Goal: Task Accomplishment & Management: Manage account settings

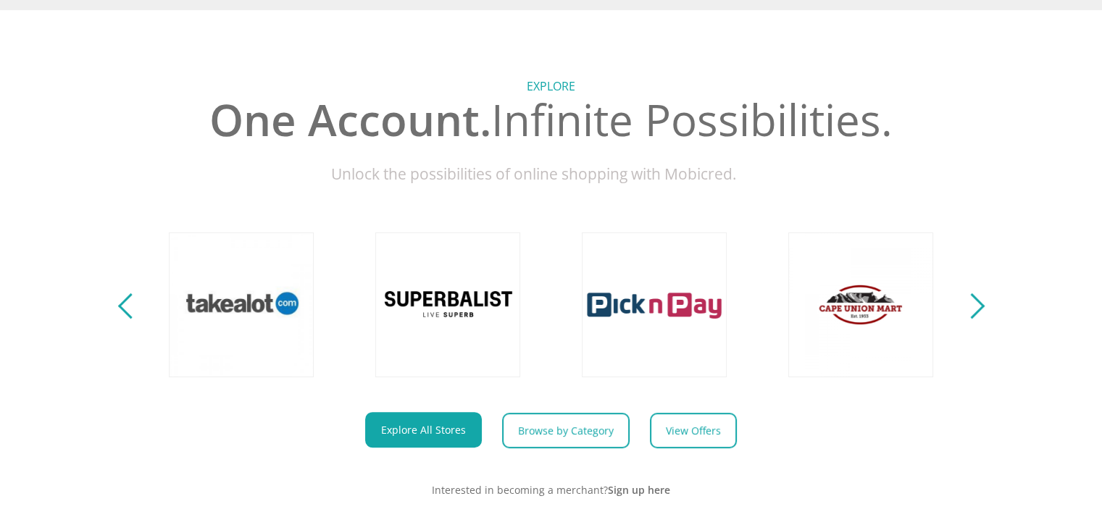
scroll to position [0, 1858]
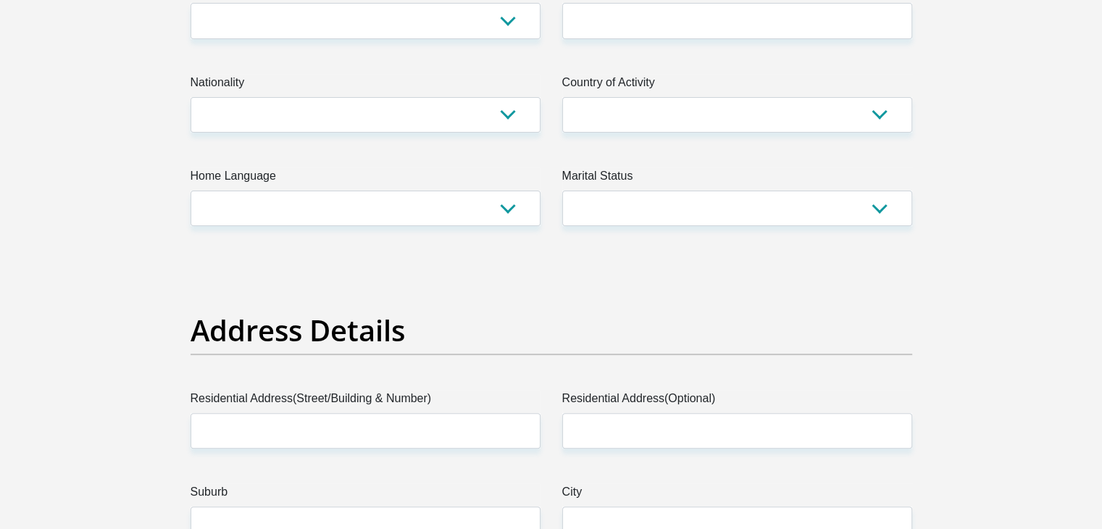
scroll to position [797, 0]
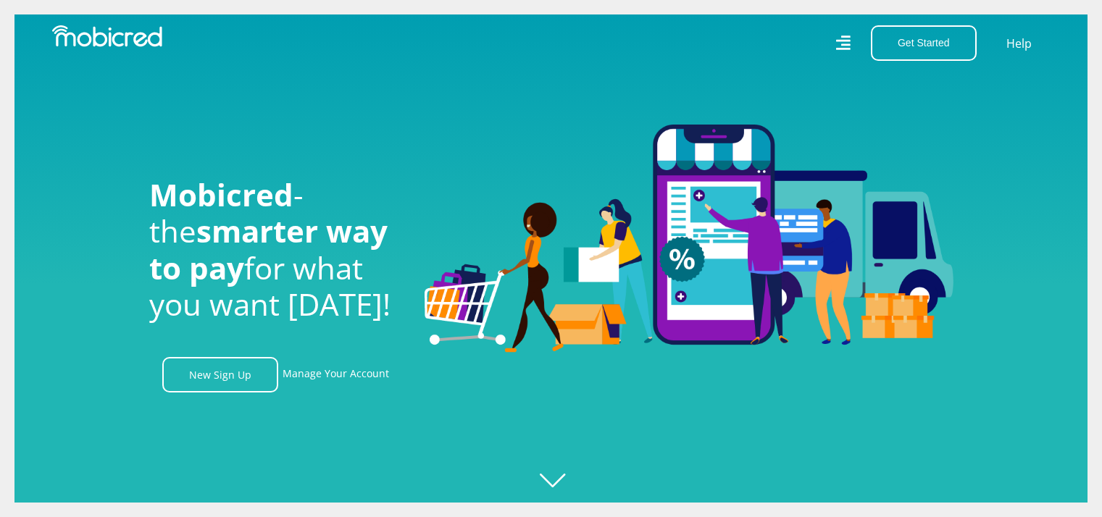
scroll to position [507, 0]
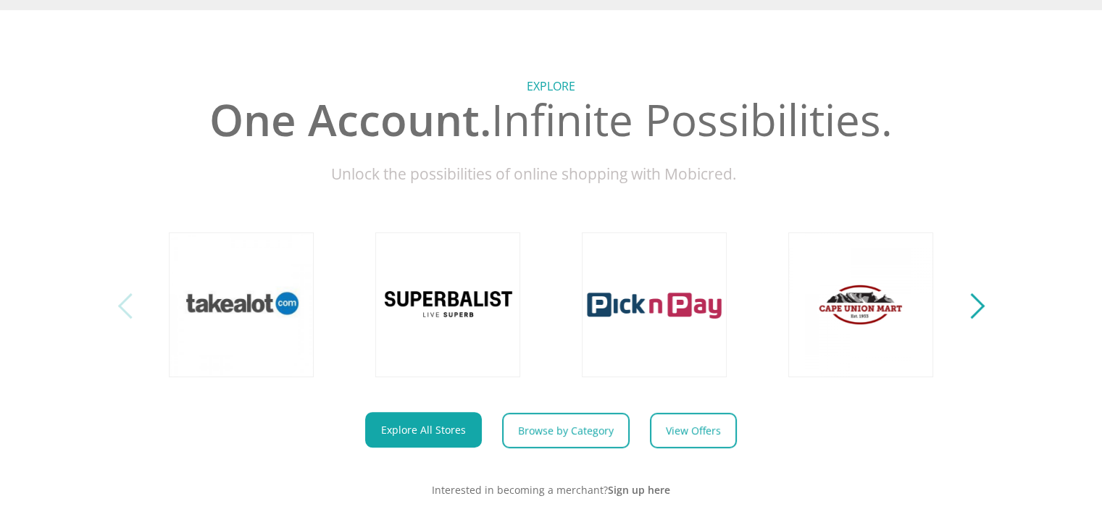
click at [980, 317] on div "Next" at bounding box center [971, 305] width 25 height 25
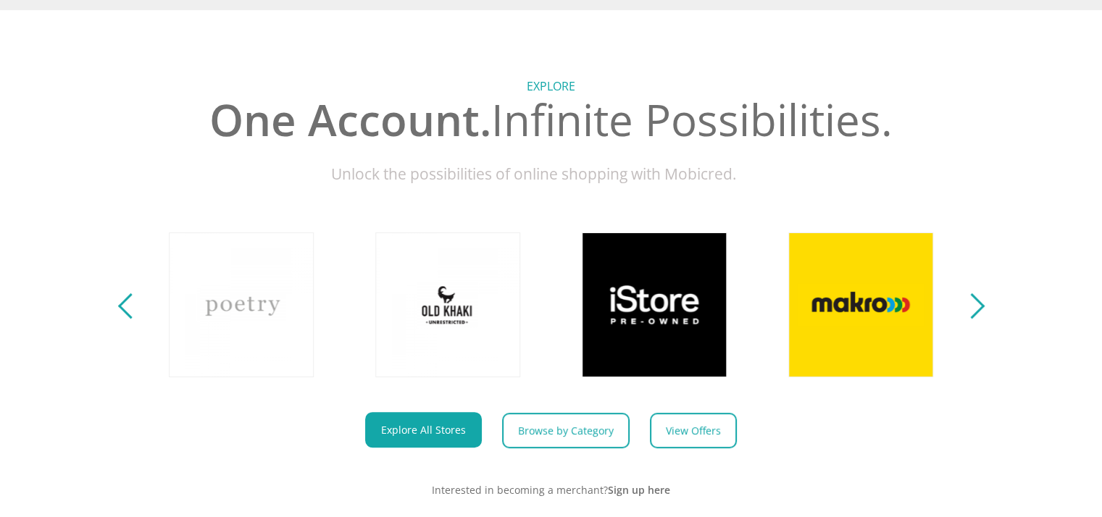
scroll to position [0, 826]
click at [980, 317] on div "Next" at bounding box center [971, 305] width 25 height 25
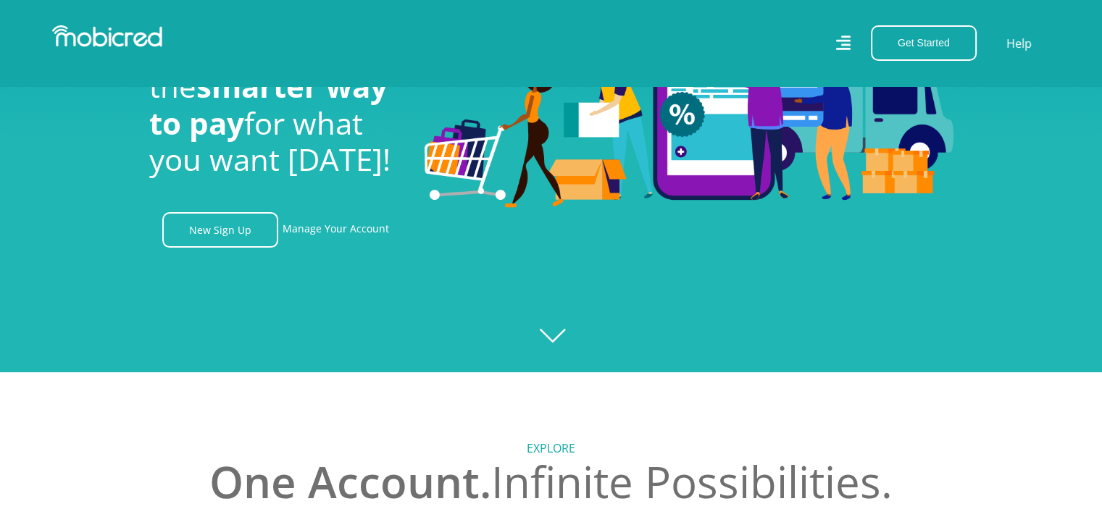
scroll to position [0, 0]
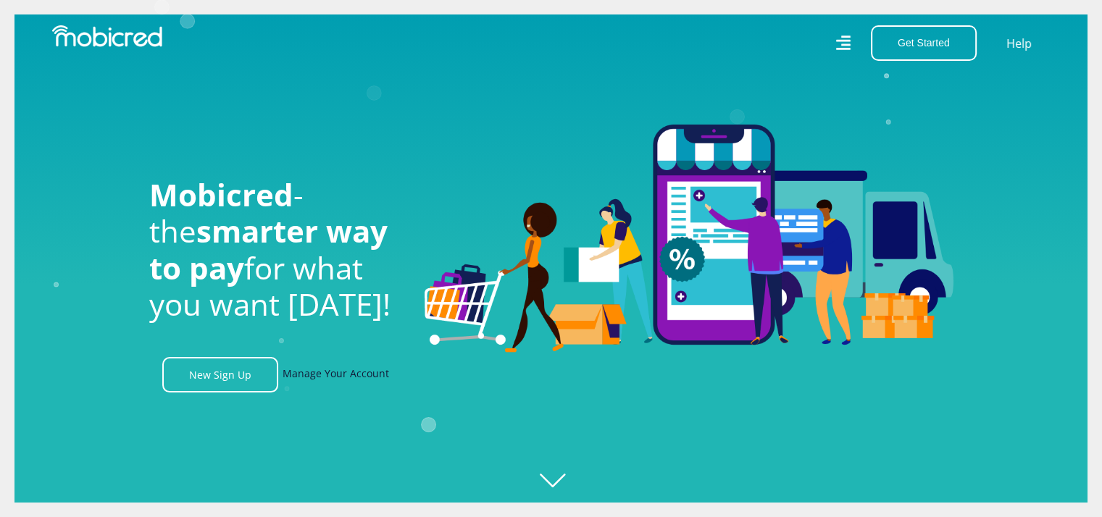
click at [336, 378] on link "Manage Your Account" at bounding box center [336, 375] width 107 height 36
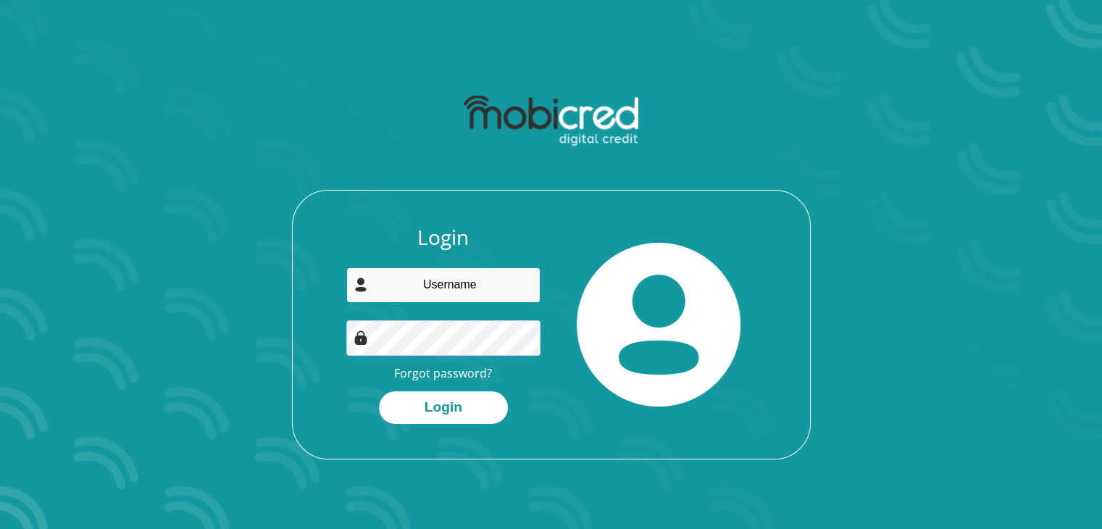
click at [428, 291] on input "email" at bounding box center [443, 285] width 194 height 36
type input "[EMAIL_ADDRESS][DOMAIN_NAME]"
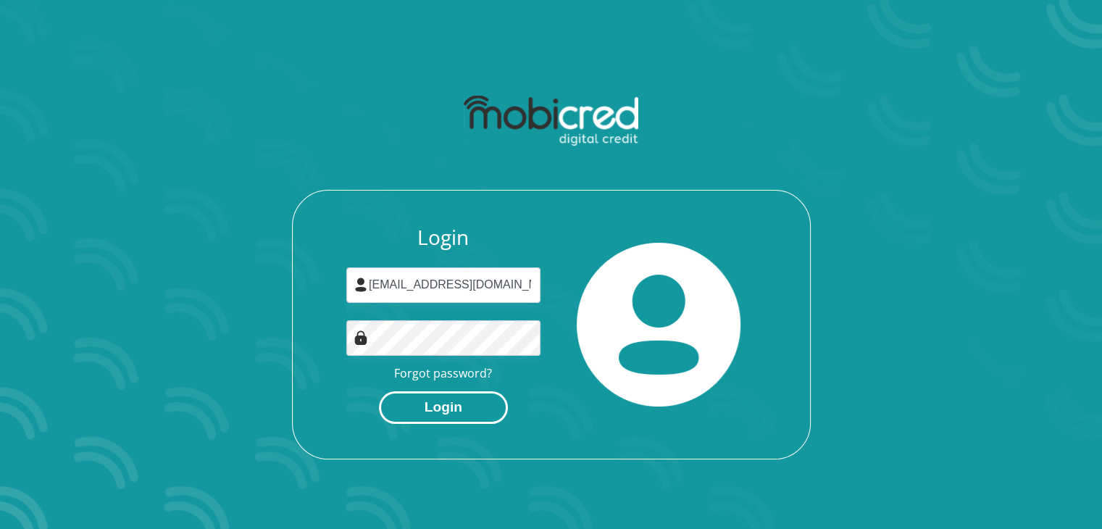
click at [420, 403] on button "Login" at bounding box center [443, 407] width 129 height 33
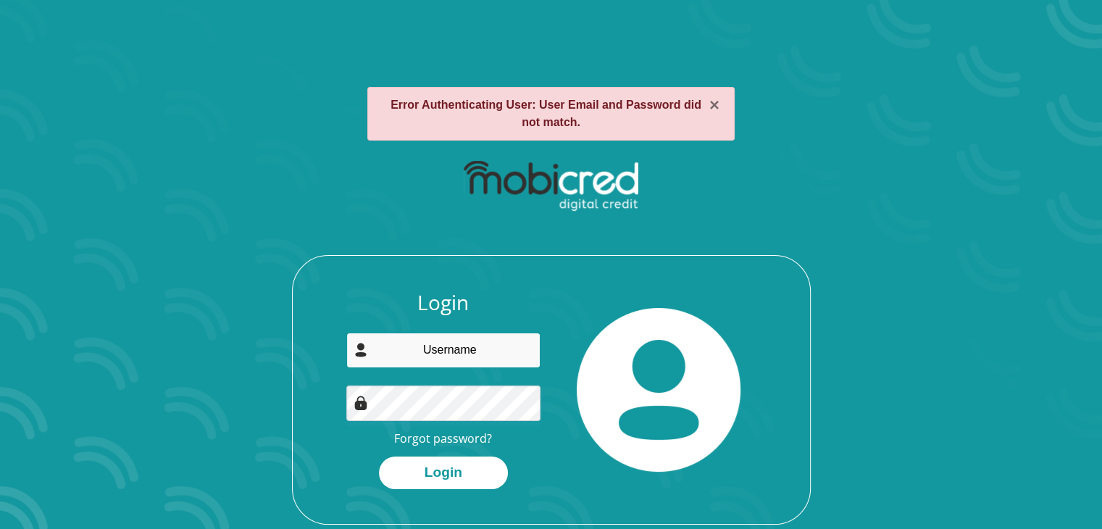
click at [463, 351] on input "email" at bounding box center [443, 351] width 194 height 36
type input "[EMAIL_ADDRESS][DOMAIN_NAME]"
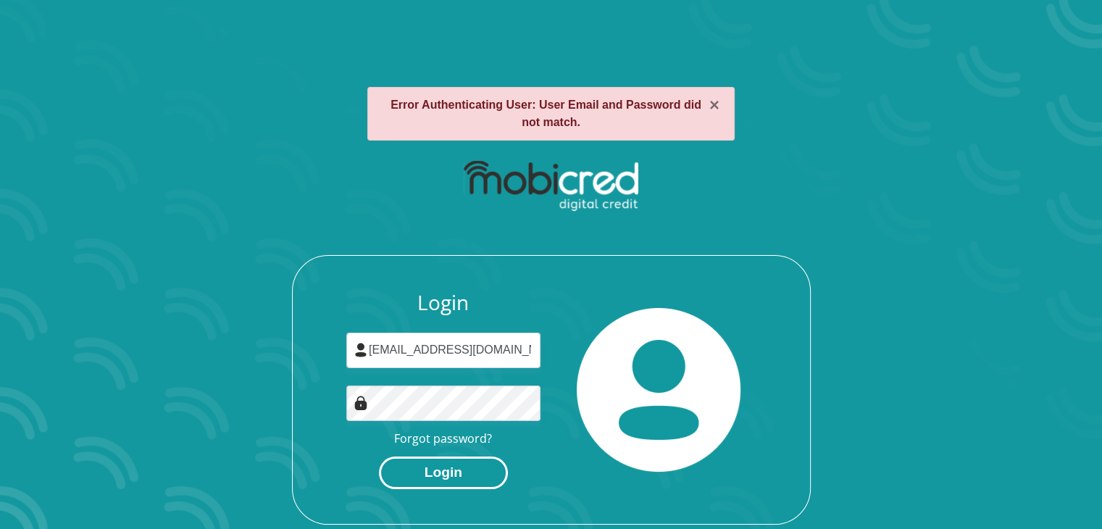
click at [409, 465] on button "Login" at bounding box center [443, 473] width 129 height 33
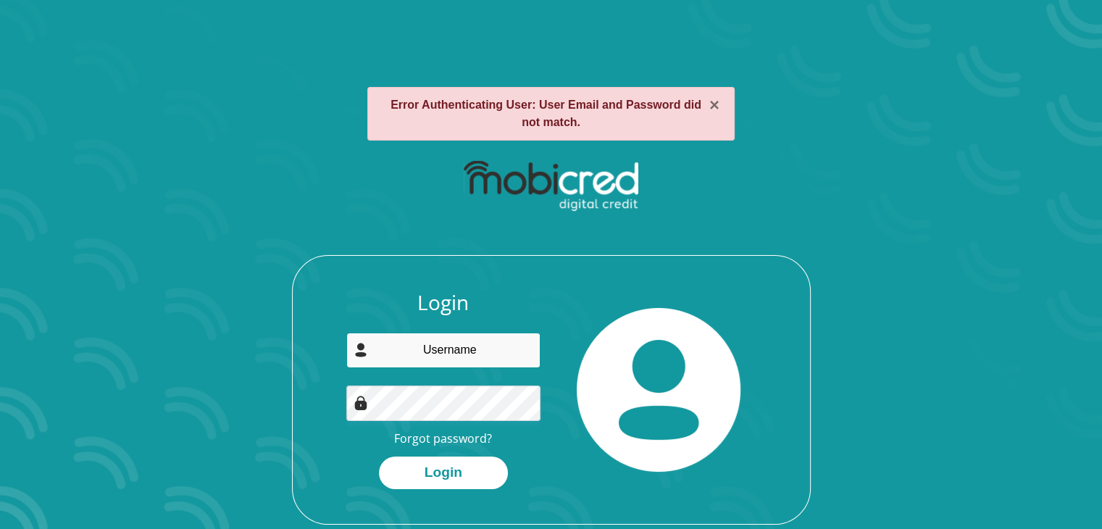
click at [448, 347] on input "email" at bounding box center [443, 351] width 194 height 36
type input "[EMAIL_ADDRESS][DOMAIN_NAME]"
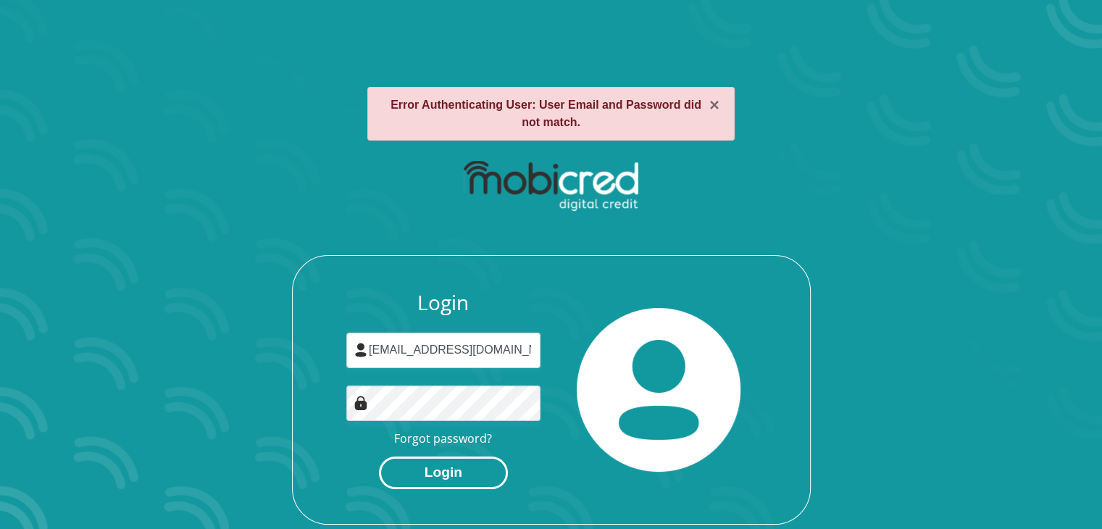
click at [459, 472] on button "Login" at bounding box center [443, 473] width 129 height 33
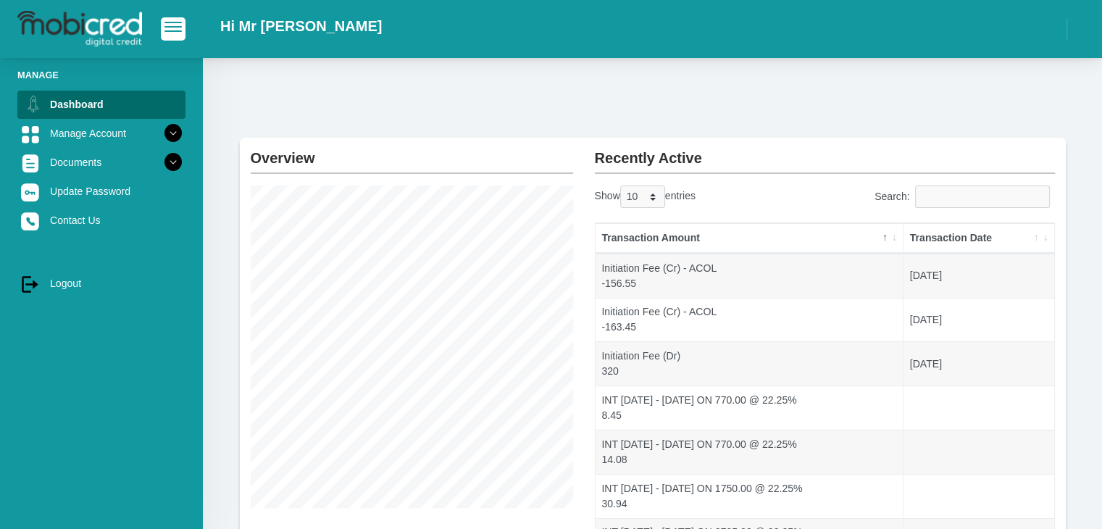
click at [1079, 314] on section "Overview Instalment amount: 422.91 i Account Start Date: 13 March 2024 Account …" at bounding box center [653, 435] width 856 height 594
